Goal: Task Accomplishment & Management: Manage account settings

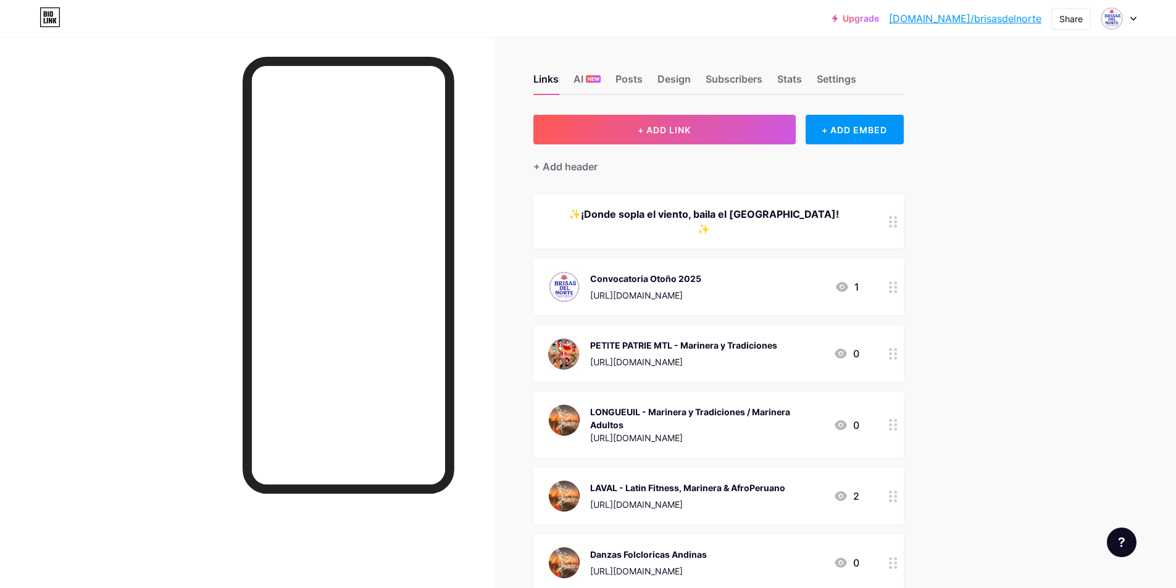
click at [995, 22] on link "[DOMAIN_NAME]/brisasdelnorte" at bounding box center [965, 18] width 153 height 15
click at [1059, 12] on div "Share" at bounding box center [1070, 18] width 23 height 13
click at [1129, 17] on div at bounding box center [1119, 18] width 36 height 22
click at [1041, 144] on link "Account settings" at bounding box center [1059, 139] width 153 height 33
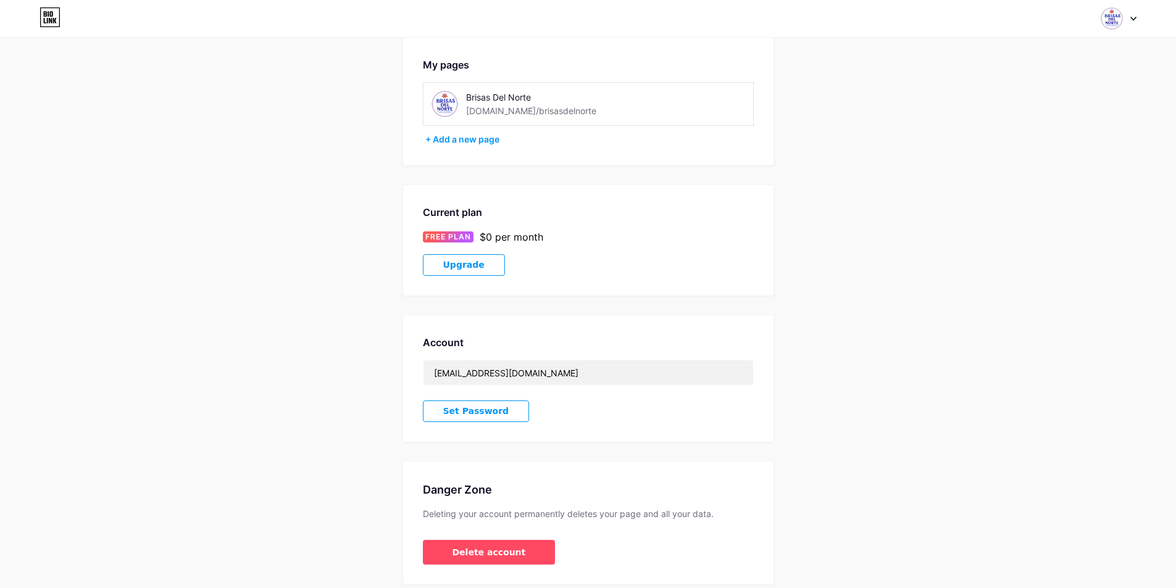
scroll to position [102, 0]
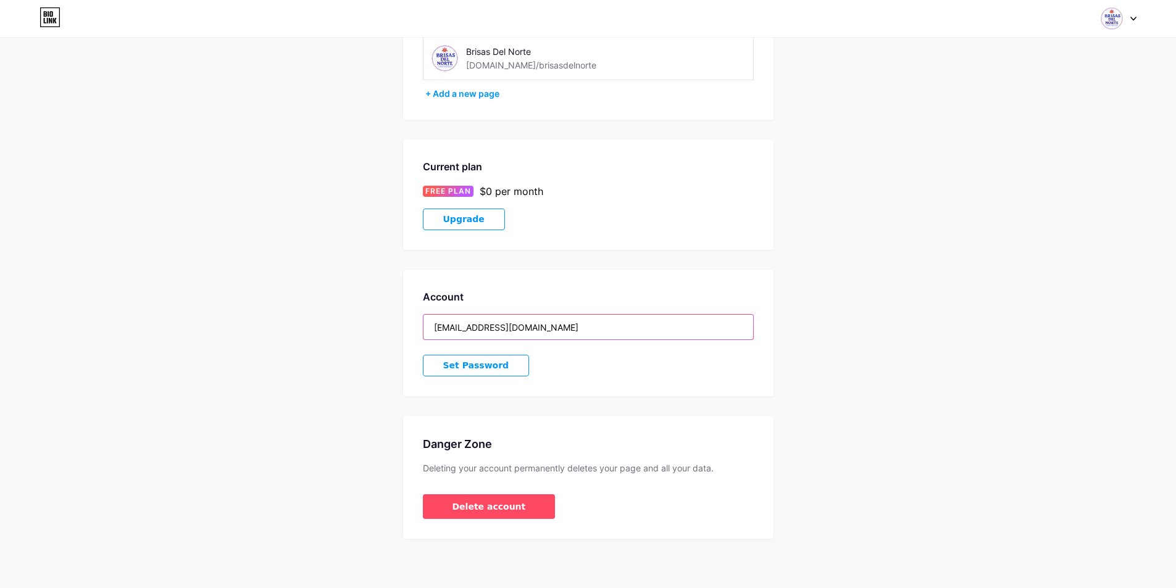
drag, startPoint x: 532, startPoint y: 325, endPoint x: 420, endPoint y: 317, distance: 111.5
click at [420, 317] on div "Account [EMAIL_ADDRESS][DOMAIN_NAME] Set Password" at bounding box center [588, 333] width 370 height 127
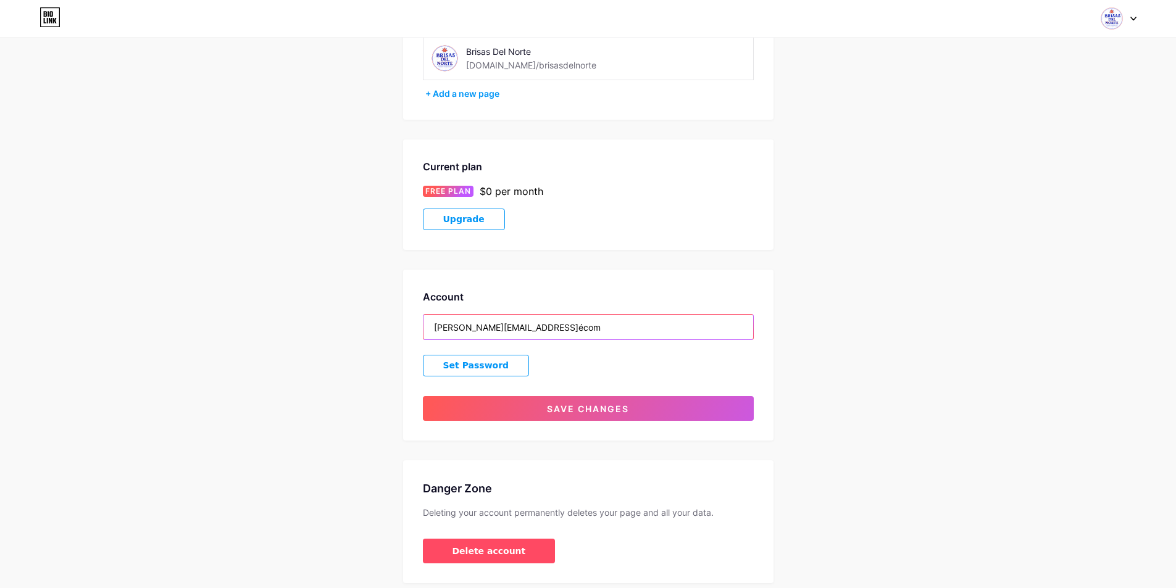
click at [568, 328] on input "[PERSON_NAME][EMAIL_ADDRESS]écom" at bounding box center [589, 327] width 330 height 25
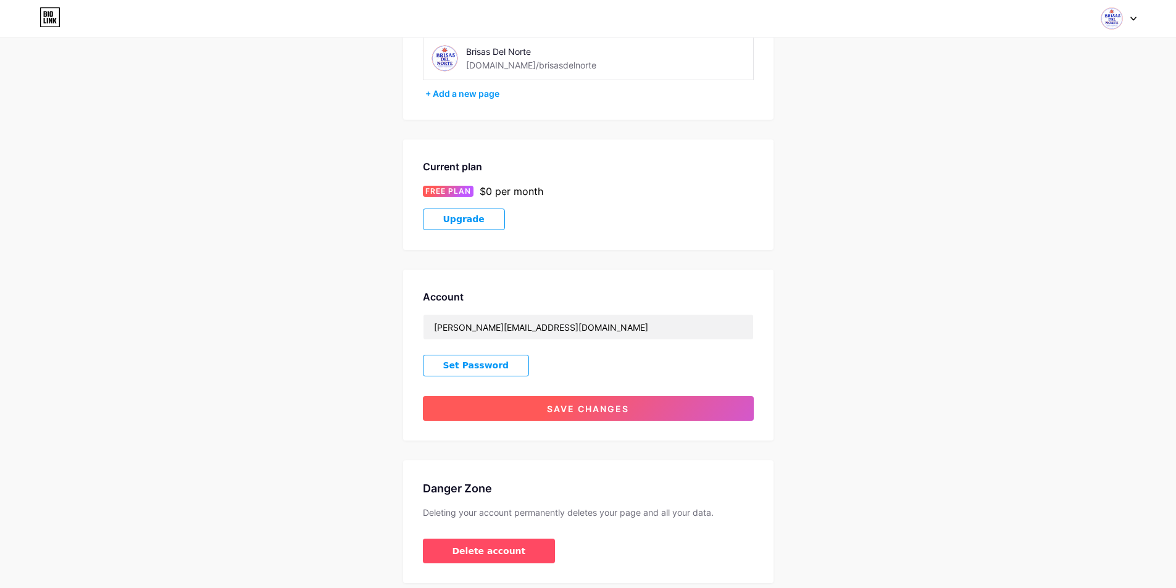
click at [548, 403] on button "Save changes" at bounding box center [588, 408] width 331 height 25
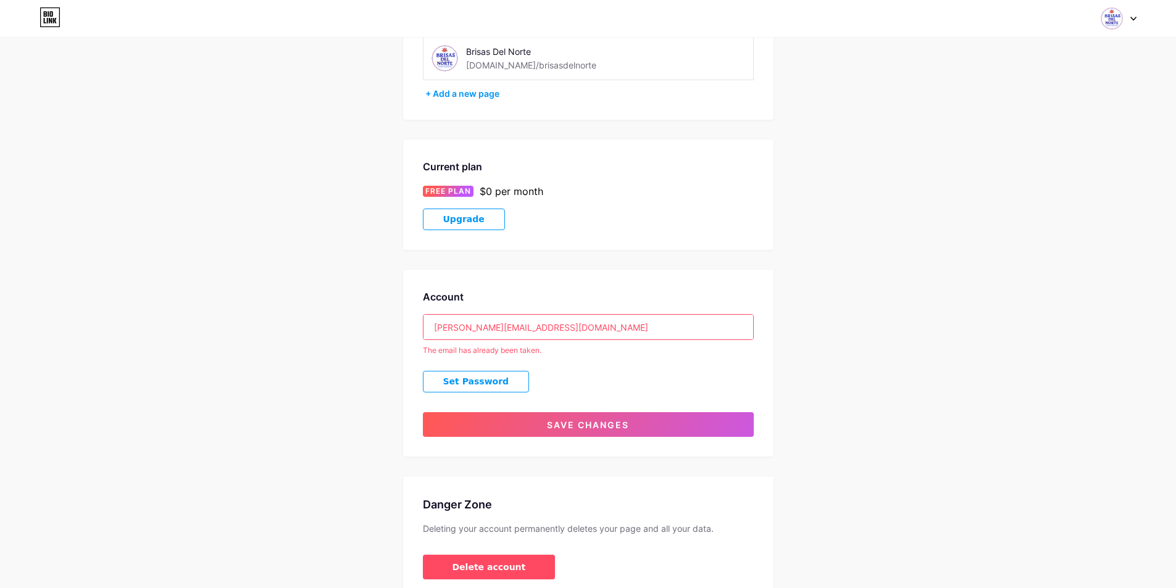
drag, startPoint x: 556, startPoint y: 324, endPoint x: 363, endPoint y: 325, distance: 193.3
click at [363, 325] on div "Account Settings My pages Brisas Del Norte [DOMAIN_NAME]/brisasdelnorte + Add a…" at bounding box center [588, 277] width 1176 height 645
click at [363, 324] on div "Account Settings My pages Brisas Del Norte [DOMAIN_NAME]/brisasdelnorte + Add a…" at bounding box center [588, 277] width 1176 height 645
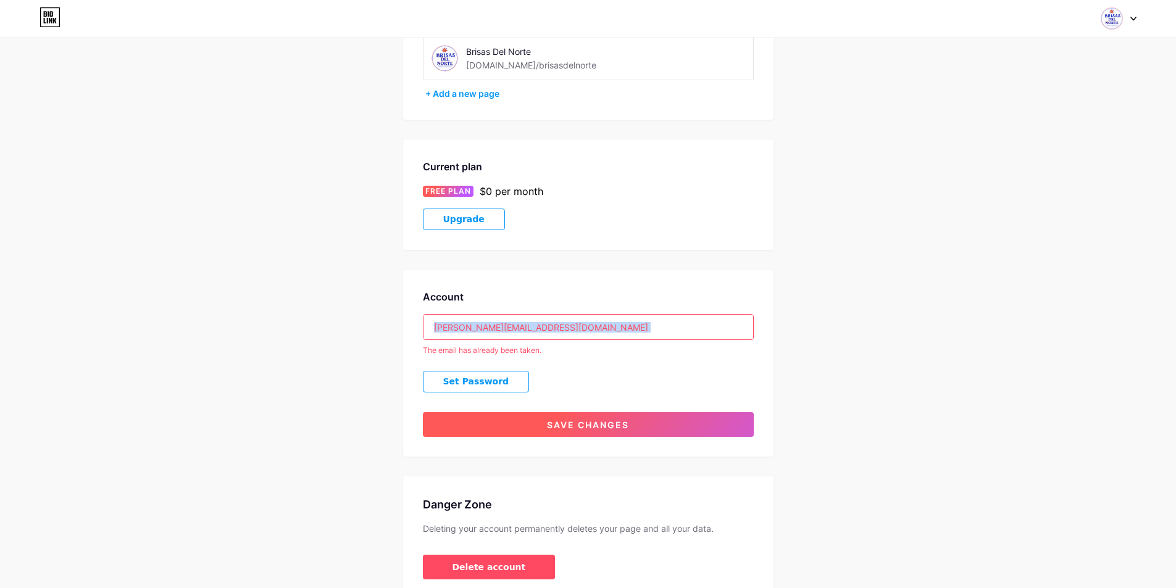
click at [486, 435] on button "Save changes" at bounding box center [588, 424] width 331 height 25
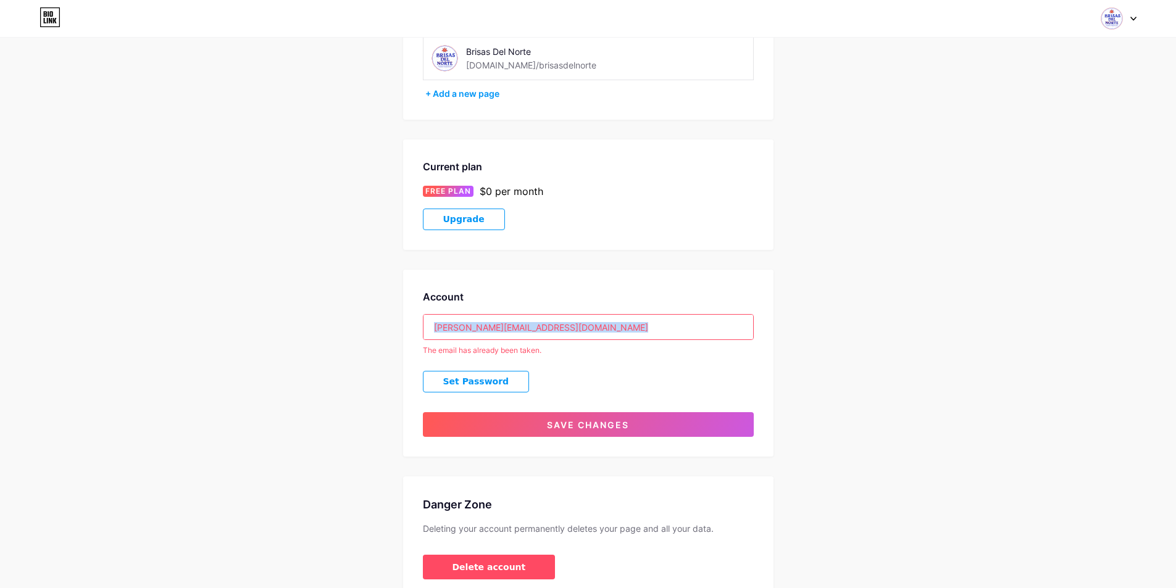
click at [621, 331] on input "[PERSON_NAME][EMAIL_ADDRESS][DOMAIN_NAME]" at bounding box center [589, 327] width 330 height 25
drag, startPoint x: 621, startPoint y: 331, endPoint x: 408, endPoint y: 322, distance: 212.6
click at [408, 322] on div "Account [PERSON_NAME][EMAIL_ADDRESS][DOMAIN_NAME] The email has already been ta…" at bounding box center [588, 363] width 370 height 187
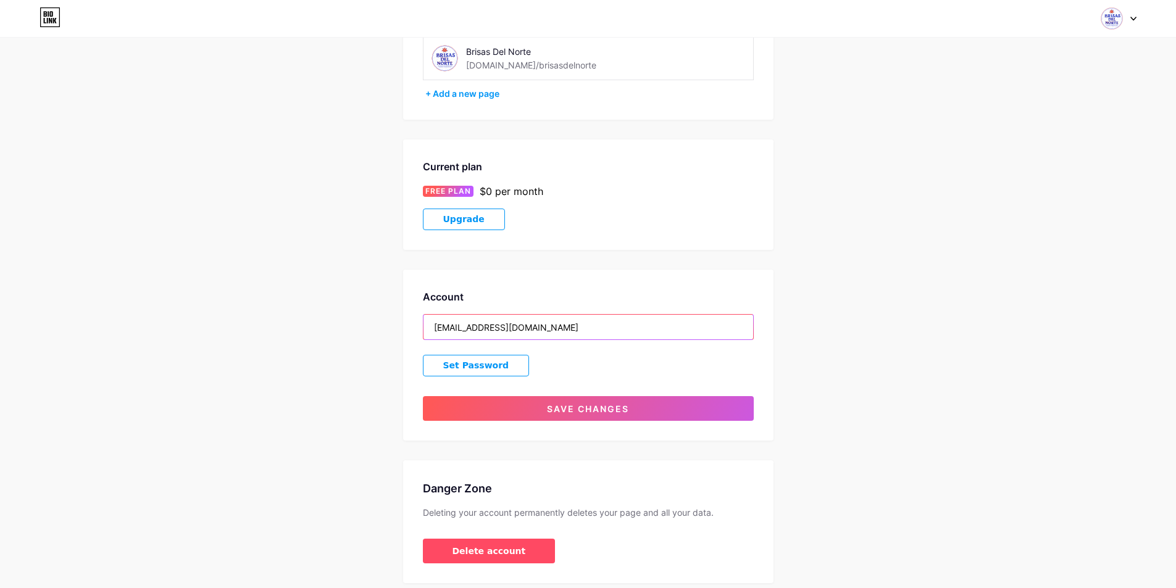
type input "[EMAIL_ADDRESS][DOMAIN_NAME]"
click at [727, 247] on div "Current plan FREE PLAN $0 per month Upgrade" at bounding box center [588, 195] width 370 height 111
click at [796, 132] on div "Account Settings My pages Brisas Del Norte [DOMAIN_NAME]/brisasdelnorte + Add a…" at bounding box center [588, 269] width 1176 height 629
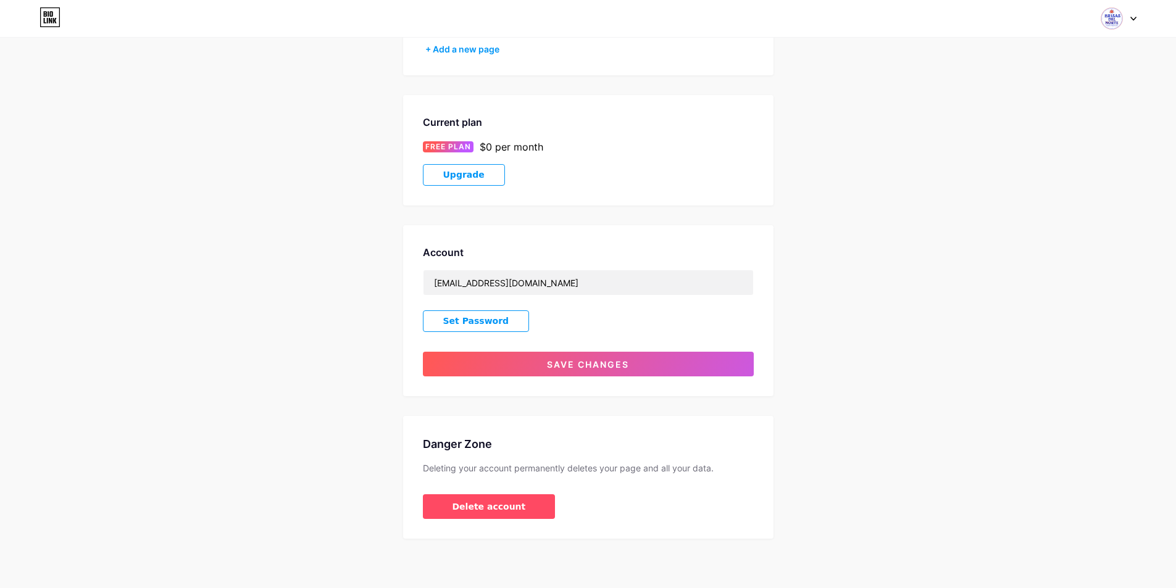
click at [47, 12] on icon at bounding box center [50, 17] width 21 height 20
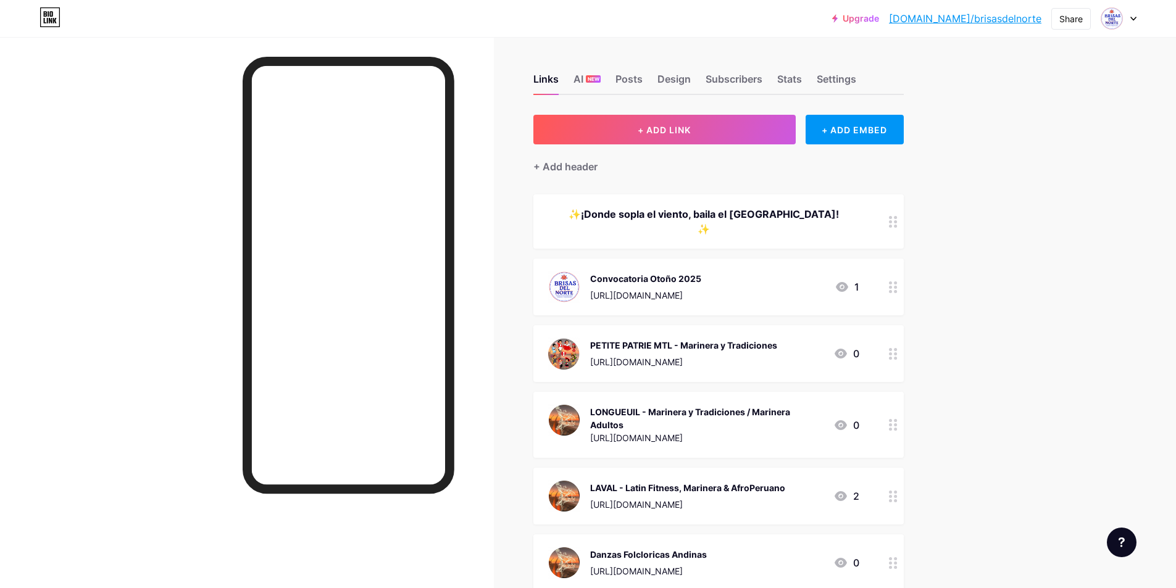
click at [950, 20] on link "[DOMAIN_NAME]/brisasdelnorte" at bounding box center [965, 18] width 153 height 15
click at [1085, 20] on div "Share" at bounding box center [1071, 19] width 40 height 22
click at [1045, 59] on div "Copy link" at bounding box center [998, 64] width 184 height 30
click at [1137, 17] on div "Upgrade [DOMAIN_NAME]/brisas... [DOMAIN_NAME]/brisasdelnorte Share Copy link [U…" at bounding box center [588, 18] width 1176 height 22
click at [1118, 6] on div "Upgrade [DOMAIN_NAME]/brisas... [DOMAIN_NAME]/brisasdelnorte Share Switch accou…" at bounding box center [588, 18] width 1176 height 37
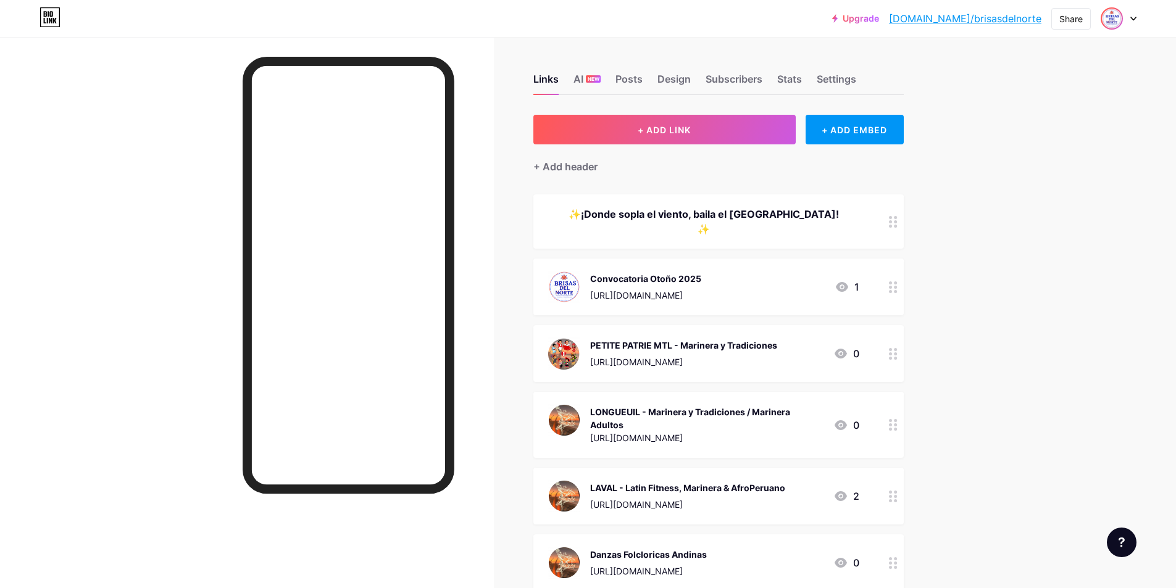
click at [1116, 14] on img at bounding box center [1112, 19] width 20 height 20
click at [1027, 134] on link "Account settings" at bounding box center [1059, 139] width 153 height 33
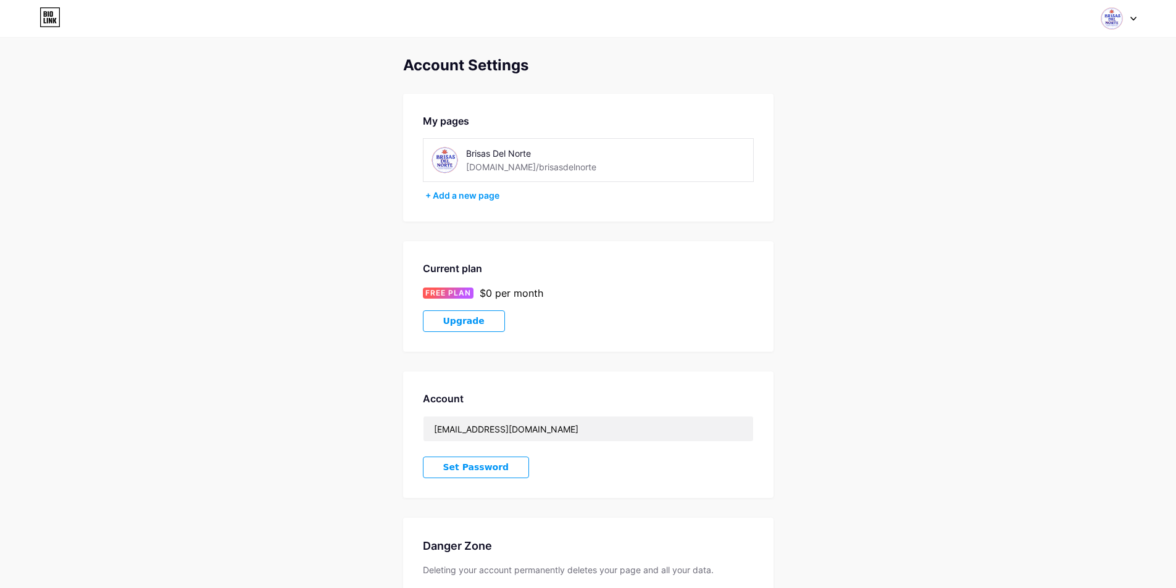
click at [50, 27] on link at bounding box center [50, 18] width 21 height 22
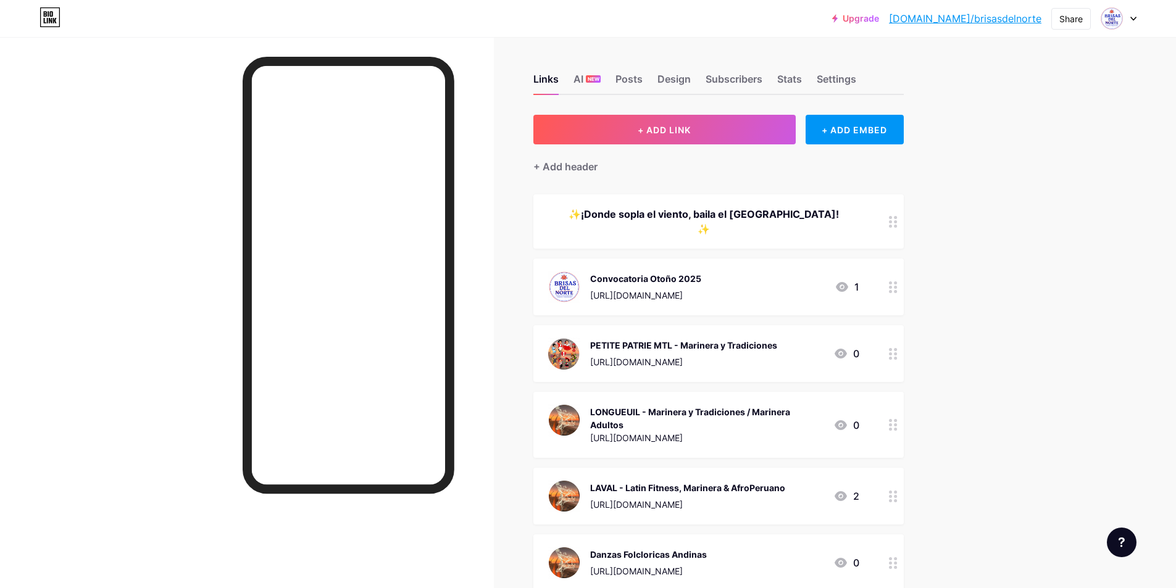
drag, startPoint x: 969, startPoint y: 20, endPoint x: 986, endPoint y: 20, distance: 16.7
click at [986, 20] on link "[DOMAIN_NAME]/brisasdelnorte" at bounding box center [965, 18] width 153 height 15
click at [1077, 19] on div "Share" at bounding box center [1070, 18] width 23 height 13
click at [853, 88] on div "Settings" at bounding box center [837, 83] width 40 height 22
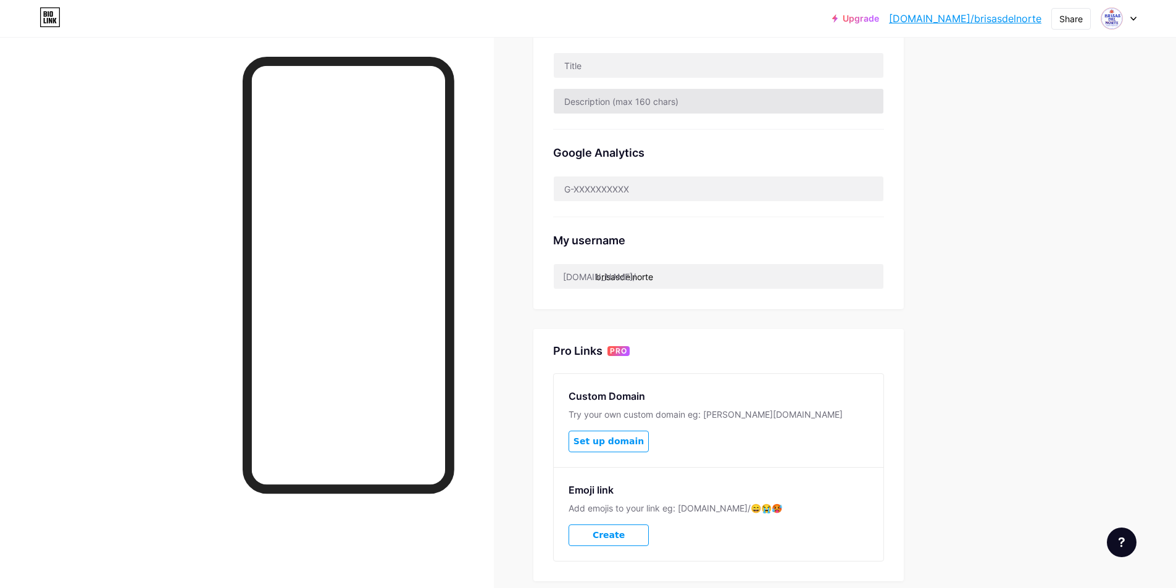
scroll to position [387, 0]
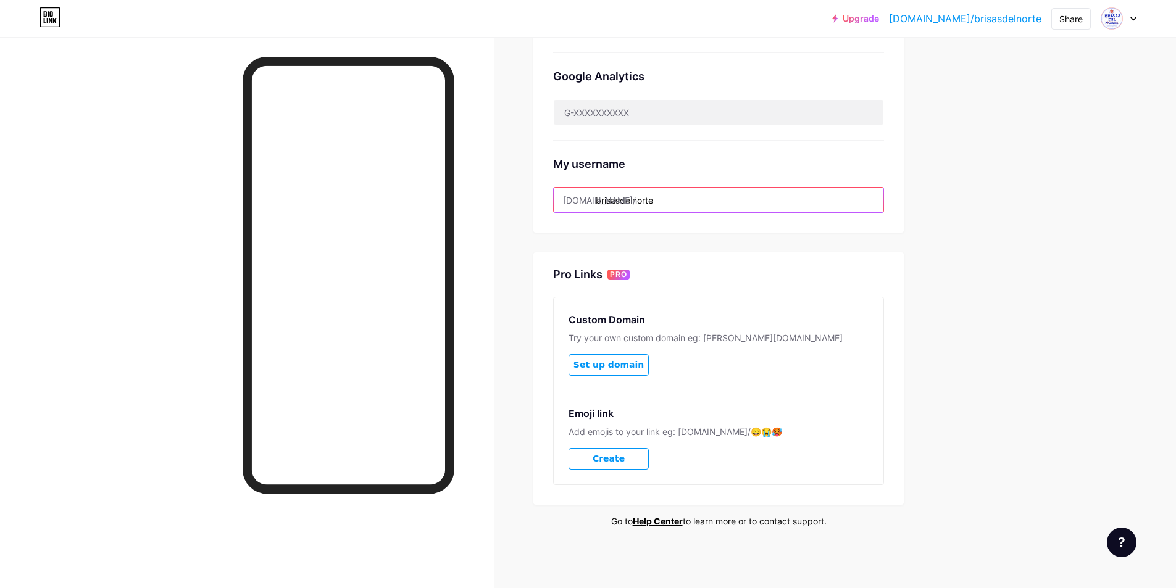
drag, startPoint x: 669, startPoint y: 203, endPoint x: 601, endPoint y: 205, distance: 67.9
click at [601, 205] on input "brisasdelnorte" at bounding box center [719, 200] width 330 height 25
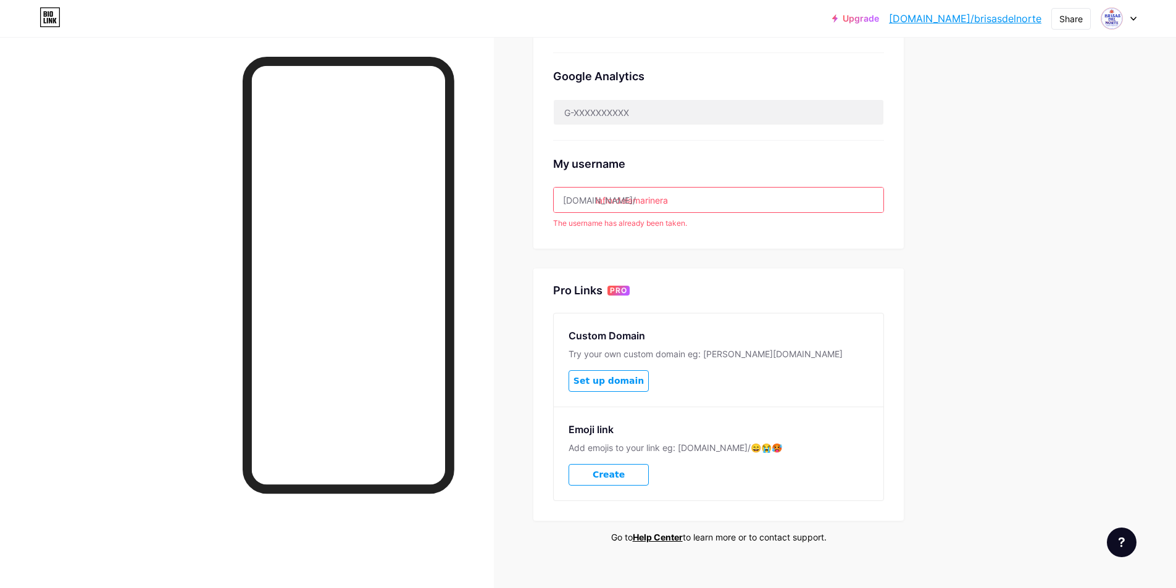
drag, startPoint x: 688, startPoint y: 203, endPoint x: 588, endPoint y: 209, distance: 99.6
click at [588, 209] on input "laflordelamarinera" at bounding box center [719, 200] width 330 height 25
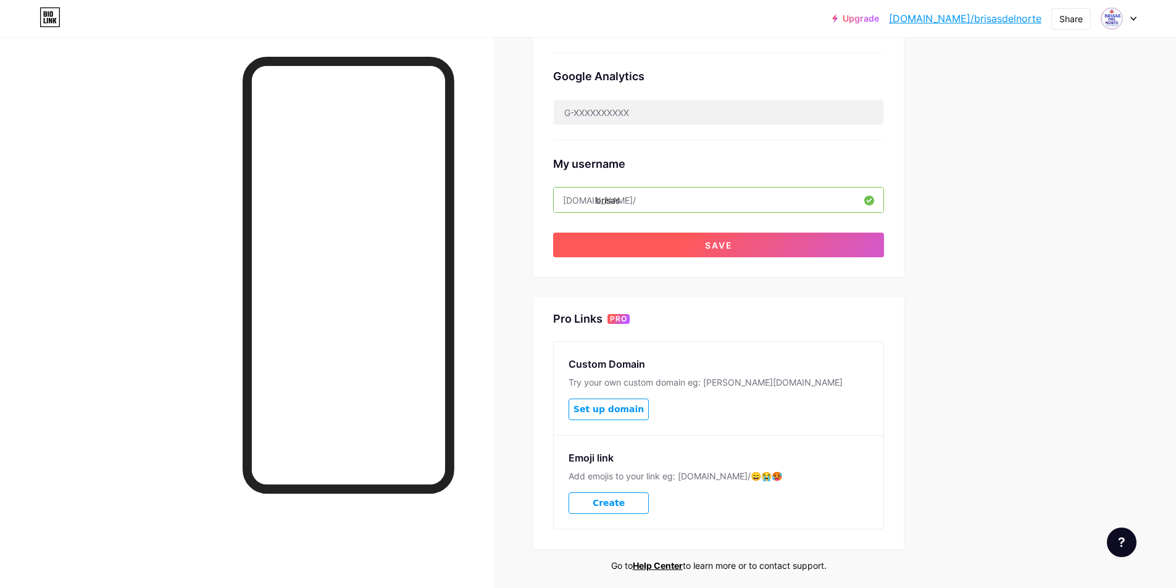
type input "brisasdelnorte"
click at [737, 238] on button "Save" at bounding box center [718, 245] width 331 height 25
